Goal: Information Seeking & Learning: Learn about a topic

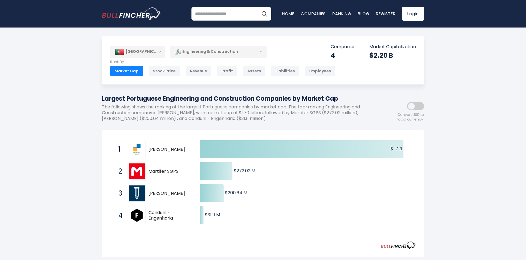
drag, startPoint x: 172, startPoint y: 149, endPoint x: 145, endPoint y: 151, distance: 26.5
click at [149, 152] on span "Mota-Engil" at bounding box center [169, 150] width 42 height 6
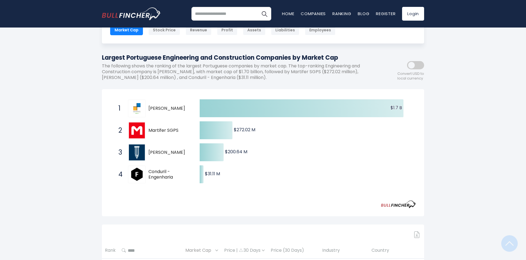
scroll to position [165, 0]
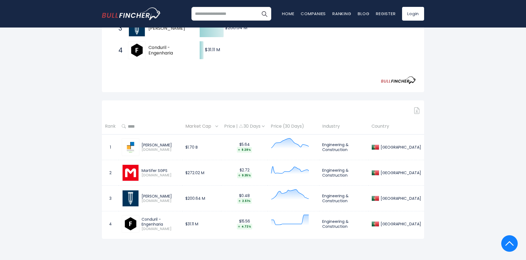
drag, startPoint x: 164, startPoint y: 144, endPoint x: 143, endPoint y: 146, distance: 21.6
click at [143, 146] on div "Mota-Engil" at bounding box center [161, 145] width 38 height 5
drag, startPoint x: 171, startPoint y: 171, endPoint x: 143, endPoint y: 171, distance: 28.7
click at [143, 171] on div "Martifer SGPS" at bounding box center [161, 170] width 38 height 5
drag, startPoint x: 170, startPoint y: 194, endPoint x: 142, endPoint y: 196, distance: 27.6
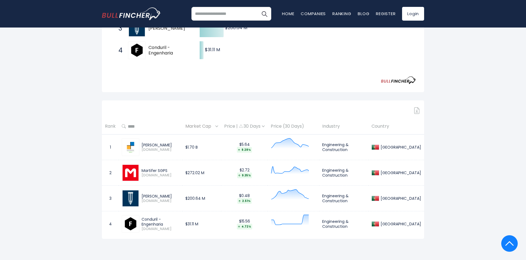
click at [142, 196] on div "Teixeira Duarte" at bounding box center [161, 196] width 38 height 5
drag, startPoint x: 185, startPoint y: 222, endPoint x: 142, endPoint y: 223, distance: 42.7
click at [142, 223] on div "Conduril - Engenharia" at bounding box center [161, 222] width 38 height 10
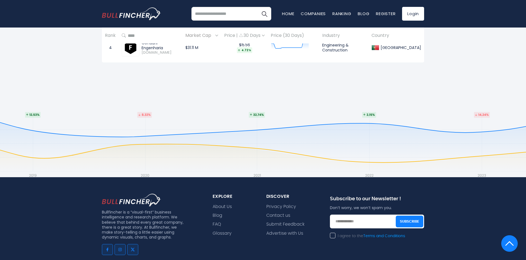
scroll to position [441, 0]
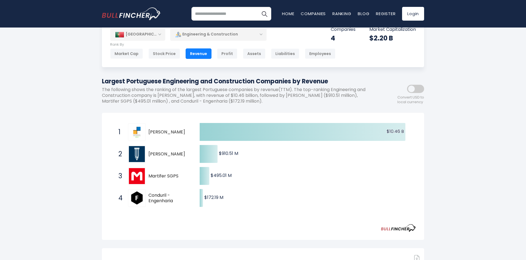
scroll to position [83, 0]
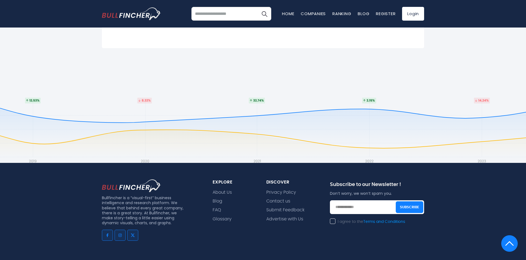
scroll to position [386, 0]
